Goal: Task Accomplishment & Management: Manage account settings

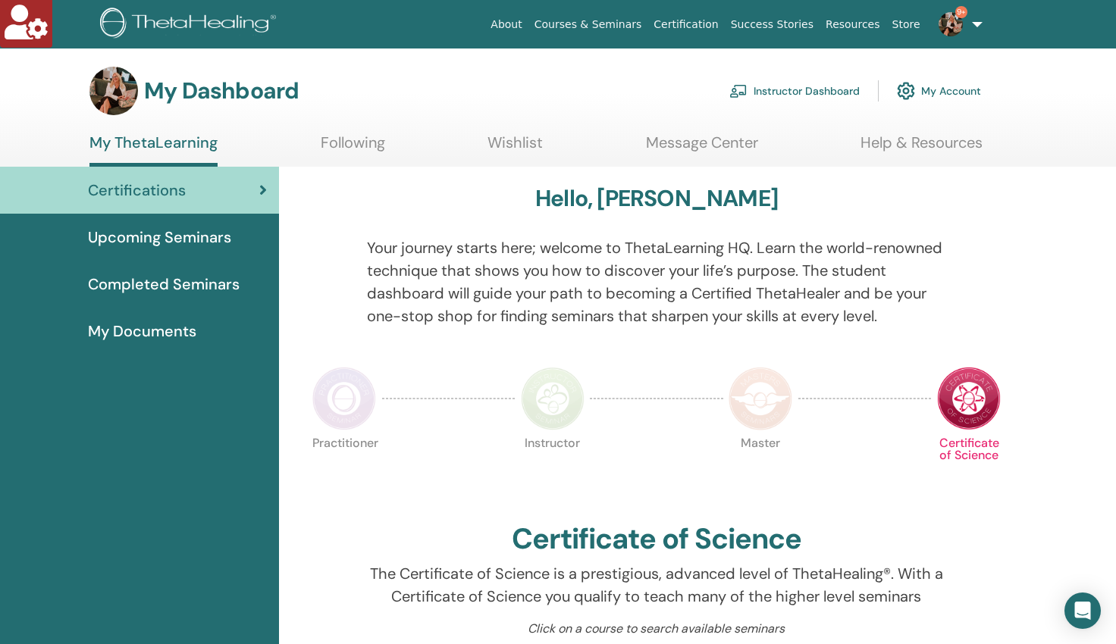
click at [803, 89] on link "Instructor Dashboard" at bounding box center [794, 90] width 130 height 33
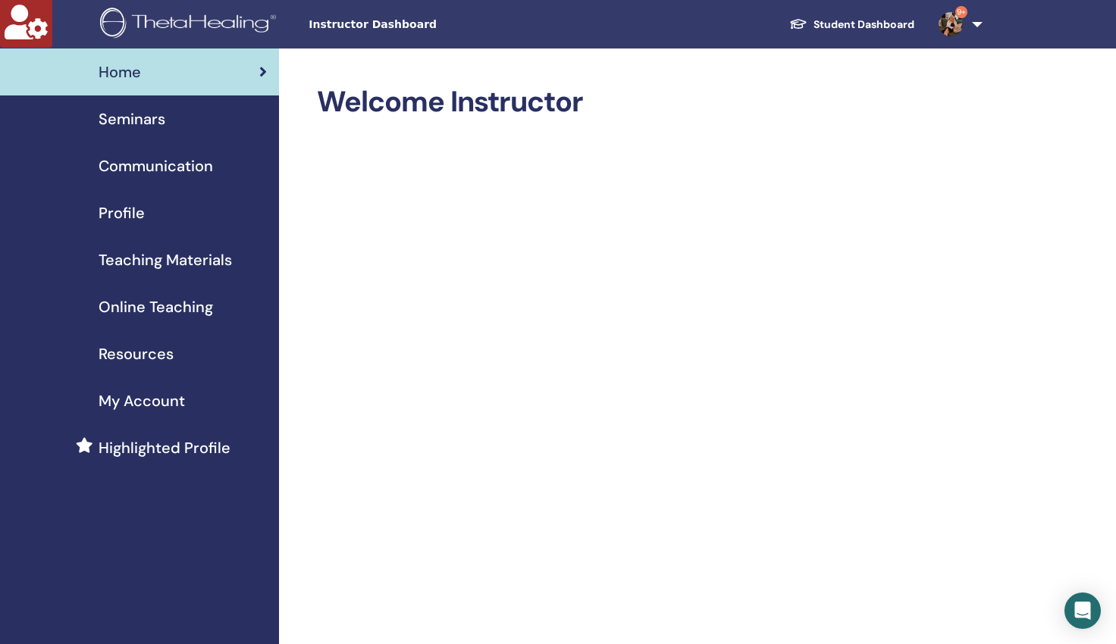
click at [141, 118] on span "Seminars" at bounding box center [132, 119] width 67 height 23
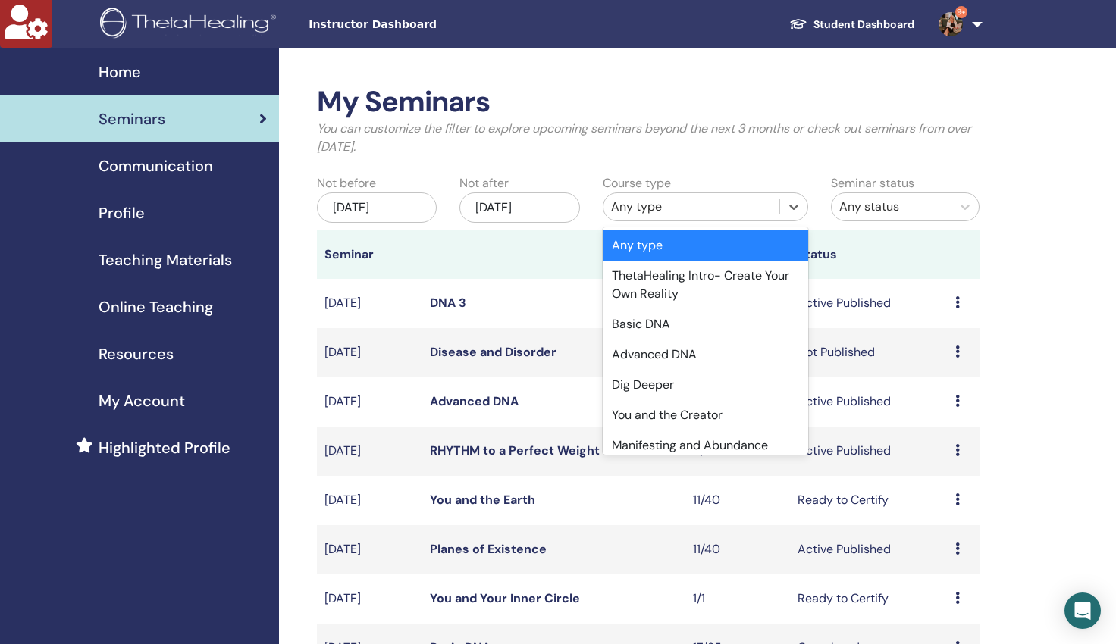
click at [643, 209] on div "Any type" at bounding box center [691, 207] width 161 height 18
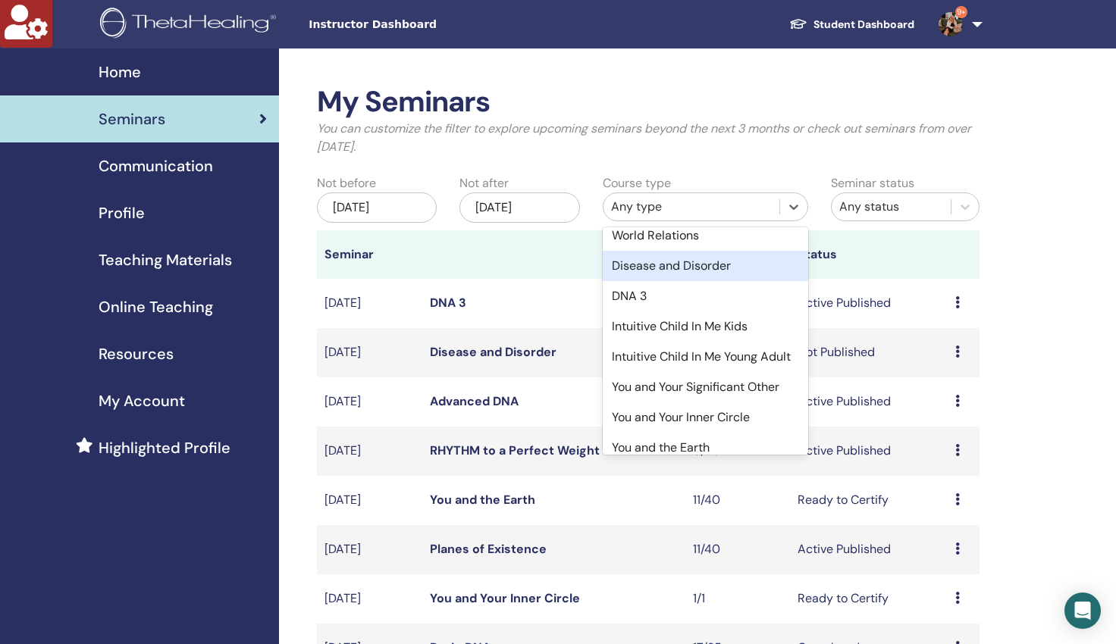
scroll to position [301, 0]
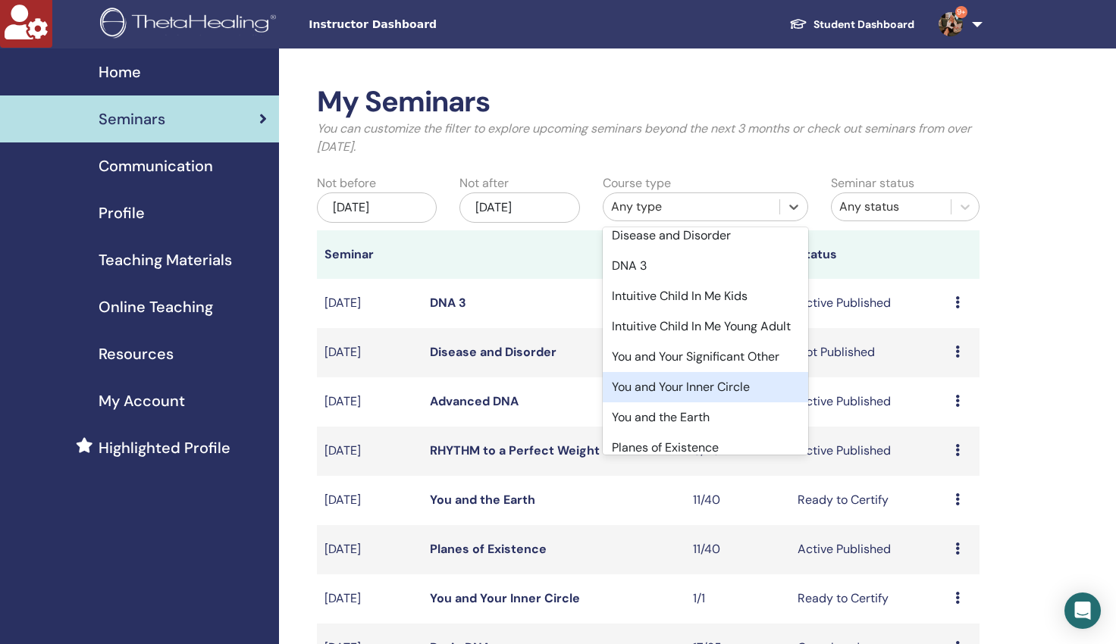
click at [684, 399] on div "You and Your Inner Circle" at bounding box center [705, 387] width 205 height 30
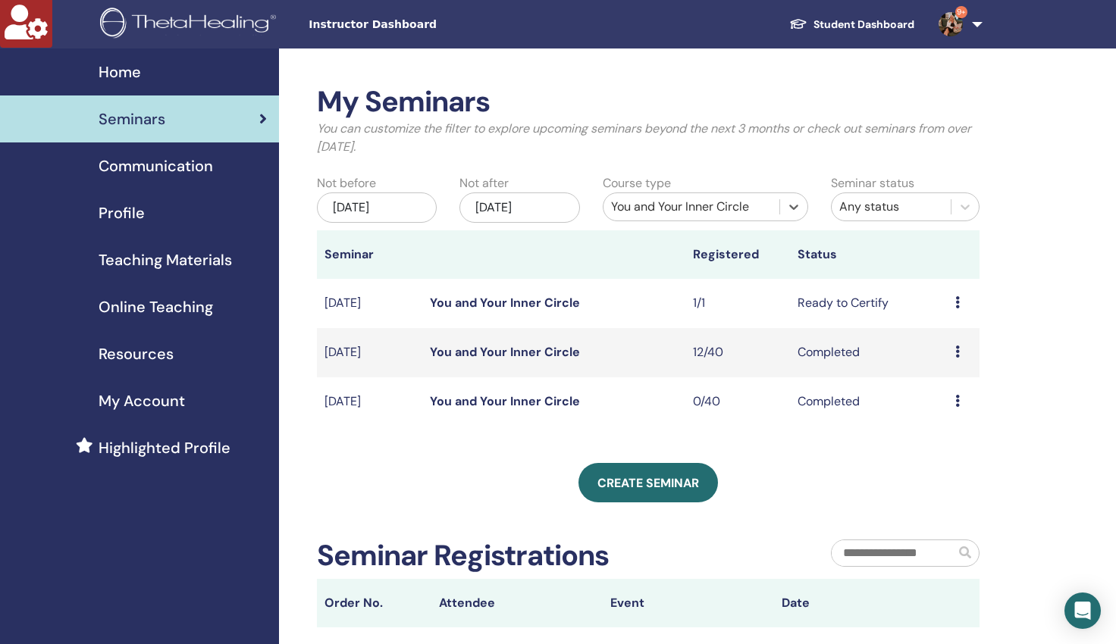
click at [959, 403] on icon at bounding box center [957, 401] width 5 height 12
drag, startPoint x: 853, startPoint y: 446, endPoint x: 838, endPoint y: 443, distance: 15.5
click at [848, 445] on div "My Seminars You can customize the filter to explore upcoming seminars beyond th…" at bounding box center [648, 470] width 662 height 770
click at [537, 402] on link "You and Your Inner Circle" at bounding box center [505, 401] width 150 height 16
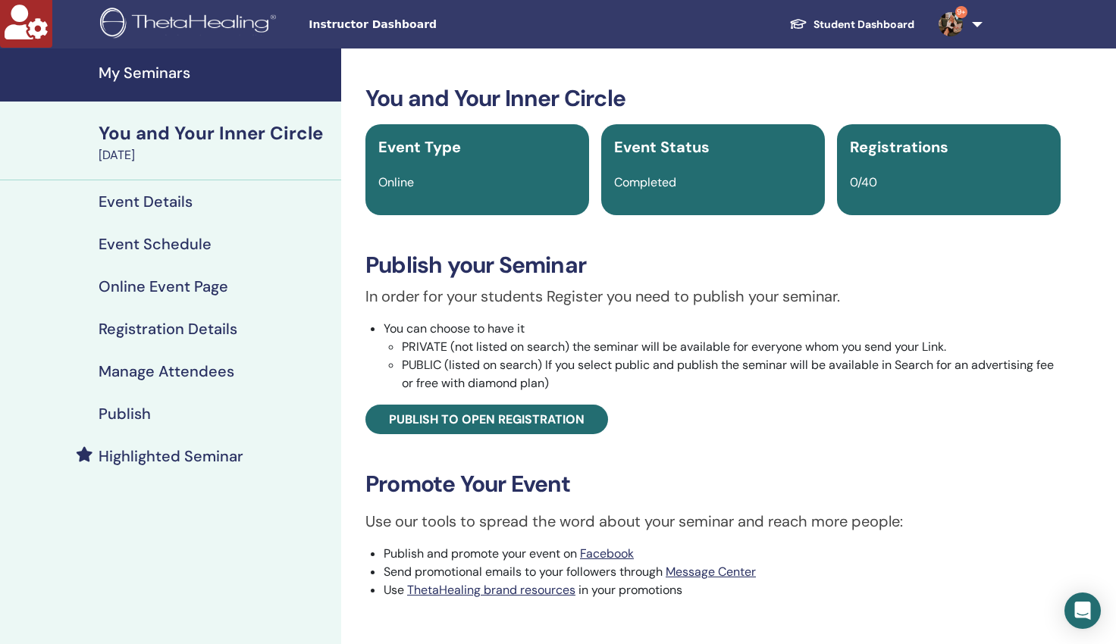
click at [166, 378] on h4 "Manage Attendees" at bounding box center [167, 371] width 136 height 18
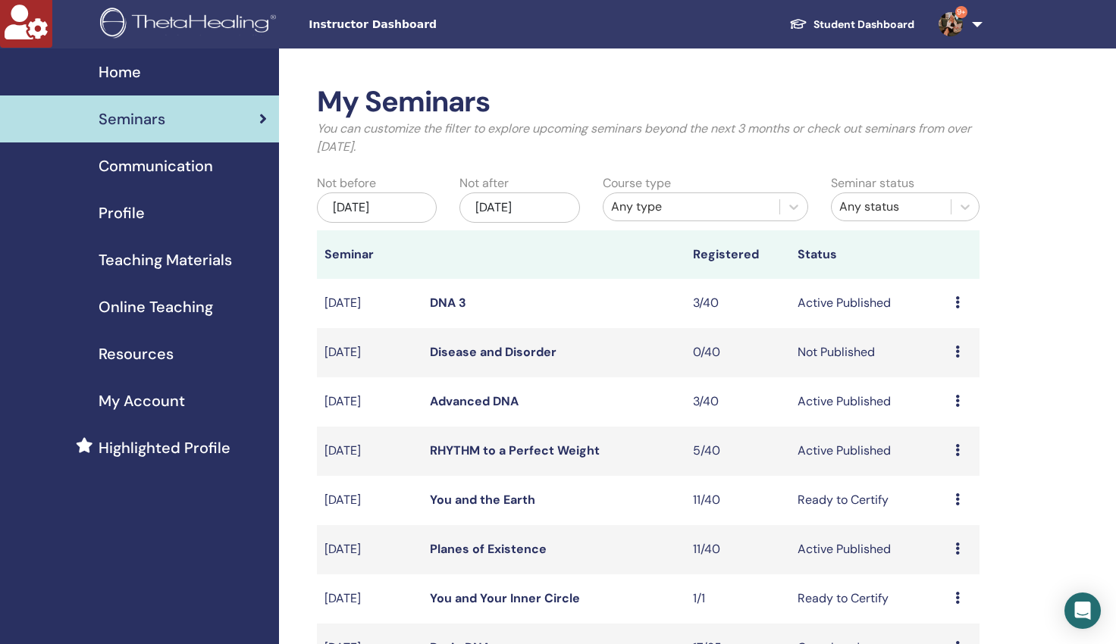
click at [694, 205] on div "Any type" at bounding box center [691, 207] width 161 height 18
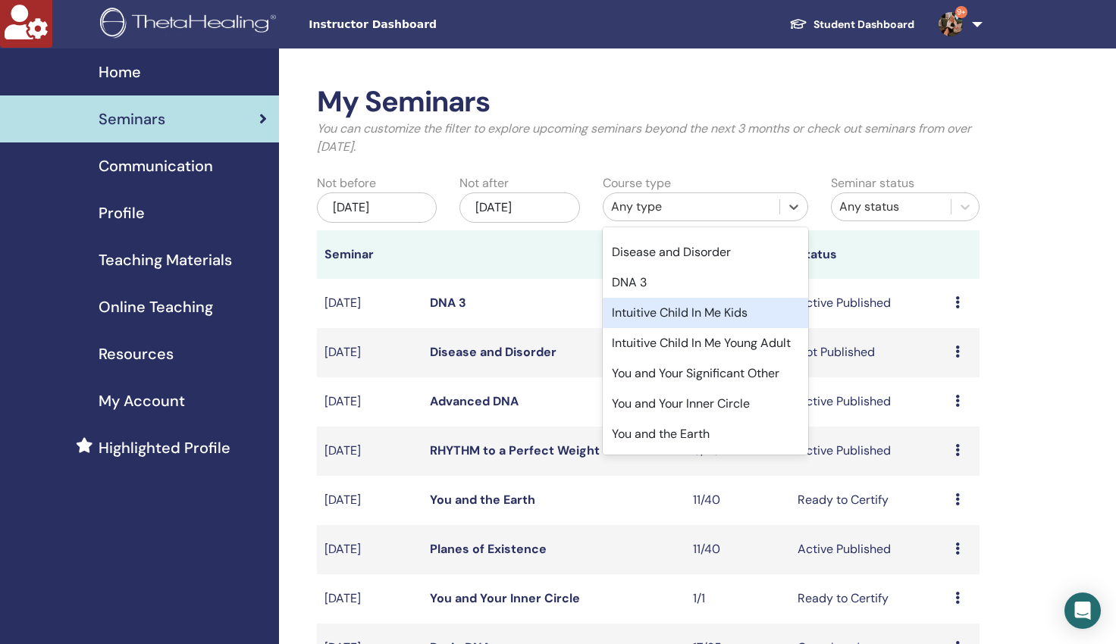
scroll to position [285, 0]
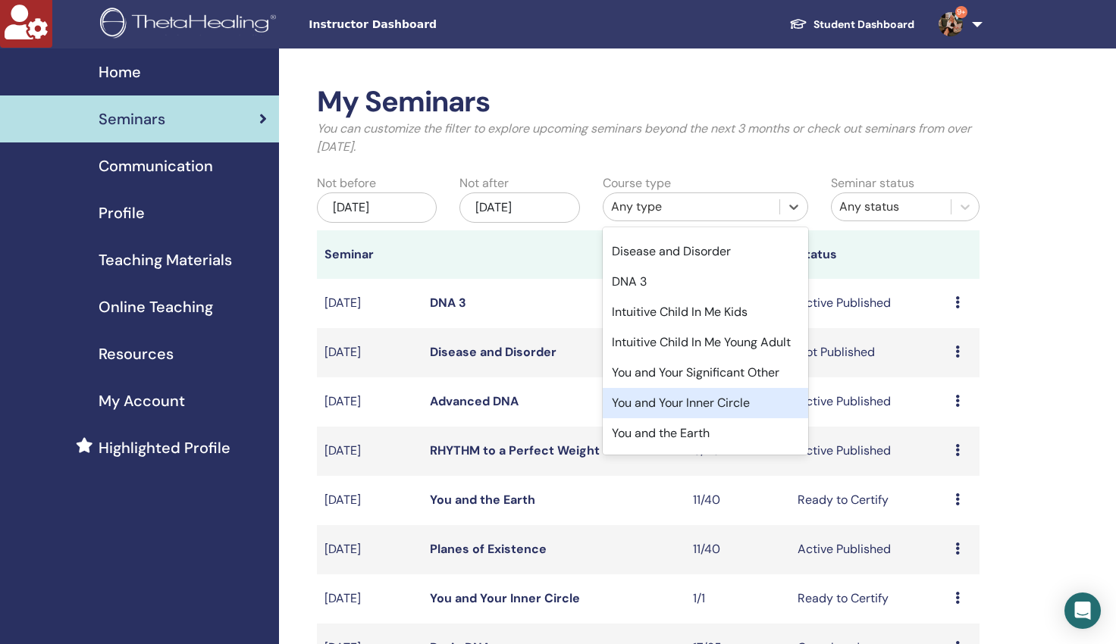
click at [670, 418] on div "You and Your Inner Circle" at bounding box center [705, 403] width 205 height 30
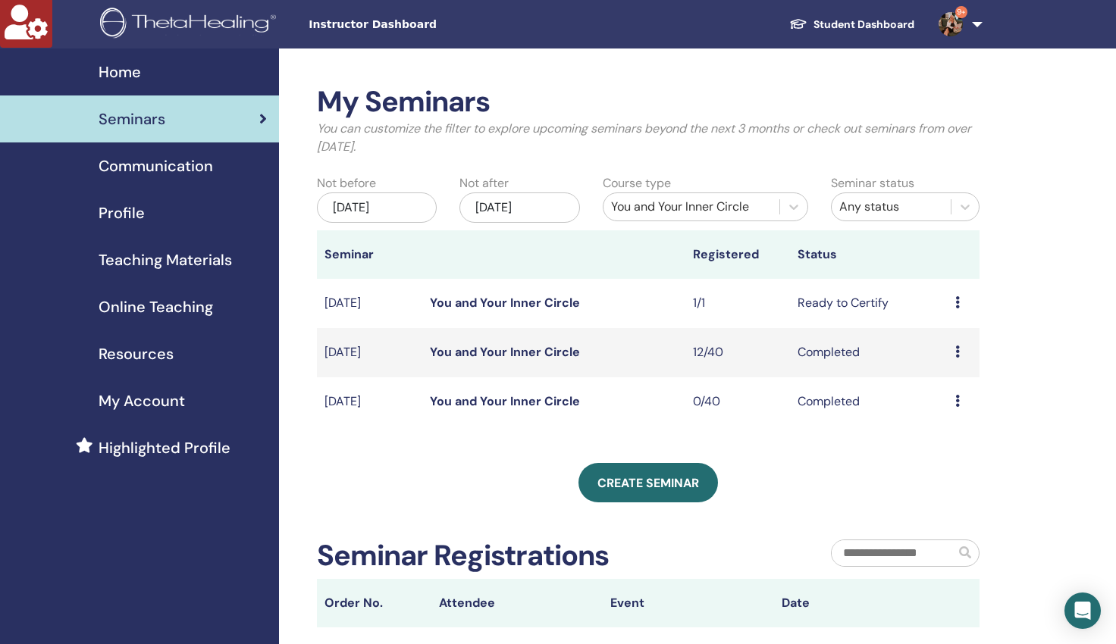
click at [461, 349] on link "You and Your Inner Circle" at bounding box center [505, 352] width 150 height 16
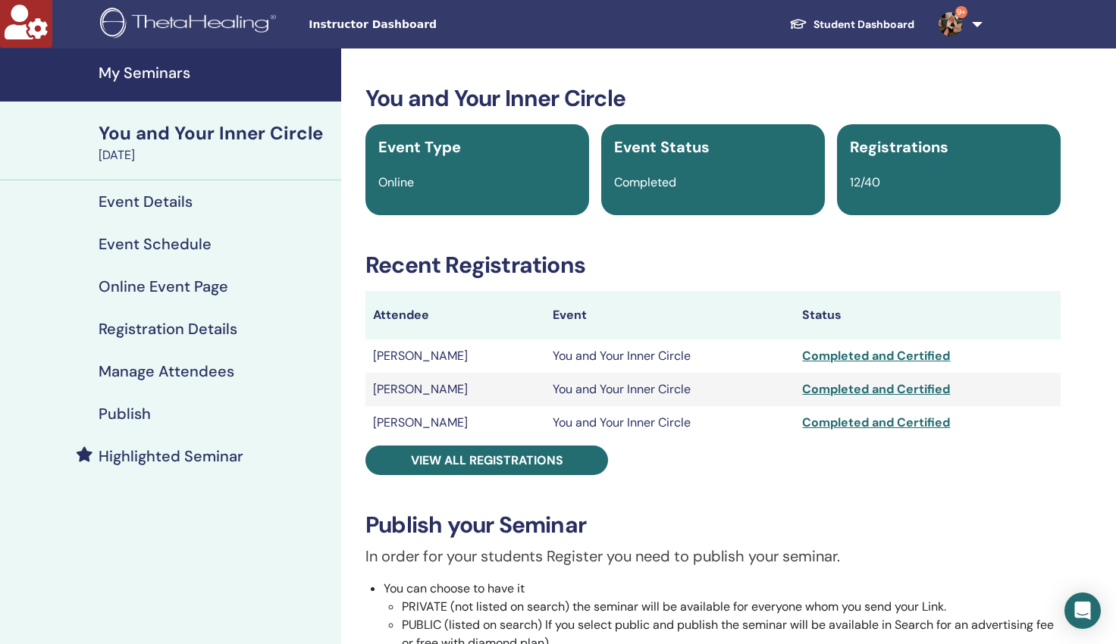
click at [125, 374] on h4 "Manage Attendees" at bounding box center [167, 371] width 136 height 18
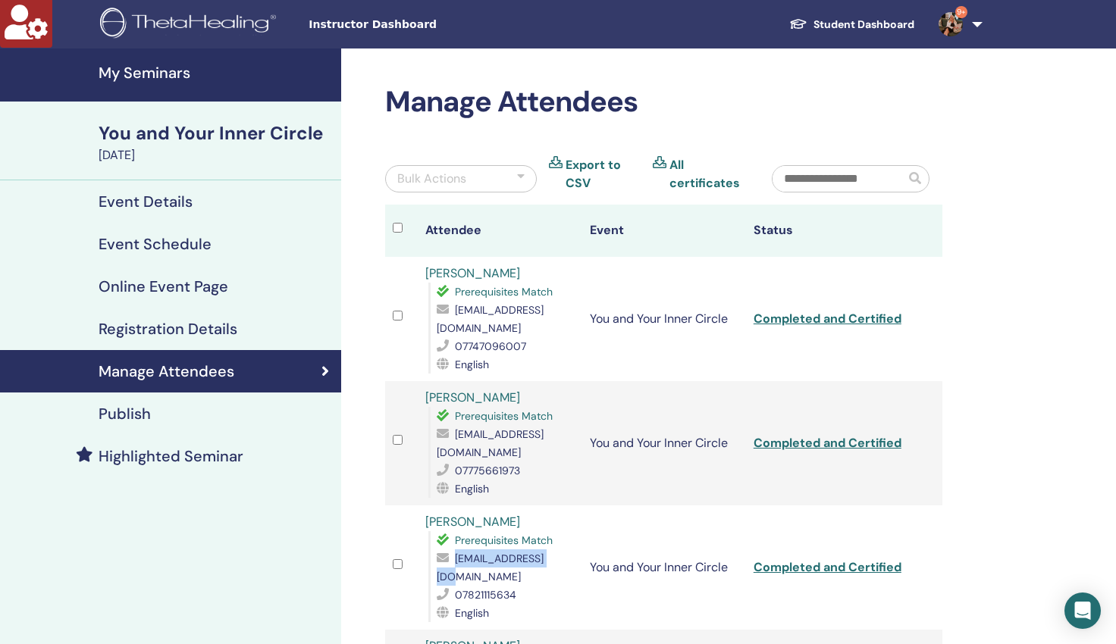
drag, startPoint x: 556, startPoint y: 537, endPoint x: 456, endPoint y: 543, distance: 100.3
click at [456, 550] on div "[EMAIL_ADDRESS][DOMAIN_NAME]" at bounding box center [505, 568] width 137 height 36
copy span "[EMAIL_ADDRESS][DOMAIN_NAME]"
